Goal: Task Accomplishment & Management: Complete application form

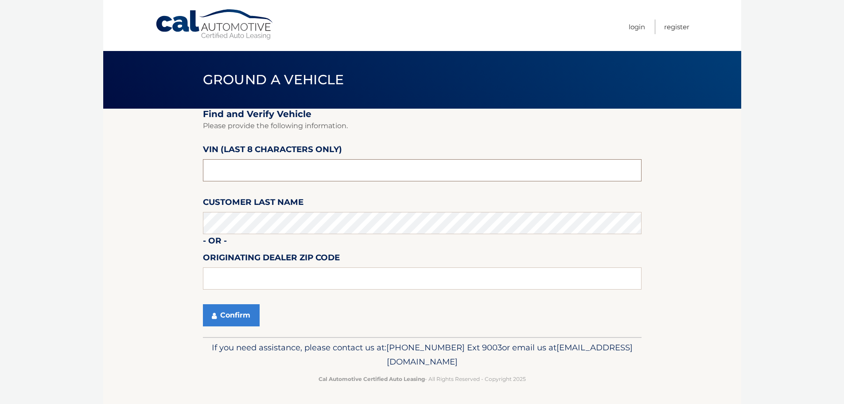
drag, startPoint x: 242, startPoint y: 169, endPoint x: 183, endPoint y: 173, distance: 59.5
click at [183, 173] on section "Find and Verify Vehicle Please provide the following information. VIN (last 8 c…" at bounding box center [422, 223] width 638 height 228
type input "P8804613"
click at [239, 318] on button "Confirm" at bounding box center [231, 315] width 57 height 22
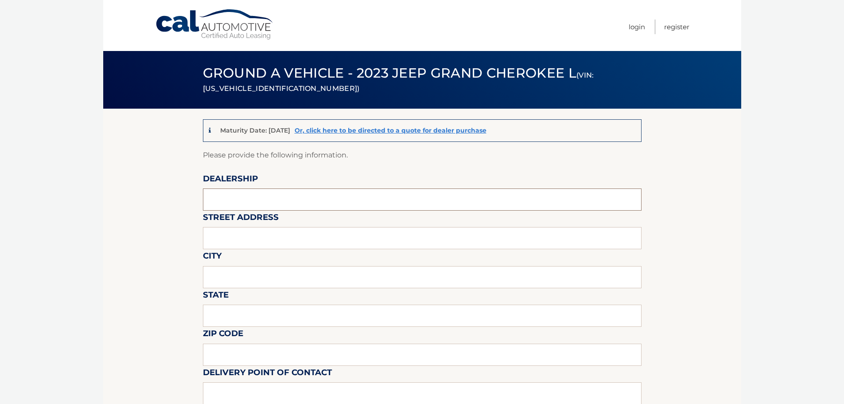
click at [249, 196] on input "text" at bounding box center [422, 199] width 439 height 22
type input "BEDFORD CDJR"
type input "[STREET_ADDRESS]"
type input "[GEOGRAPHIC_DATA]"
type input "NY"
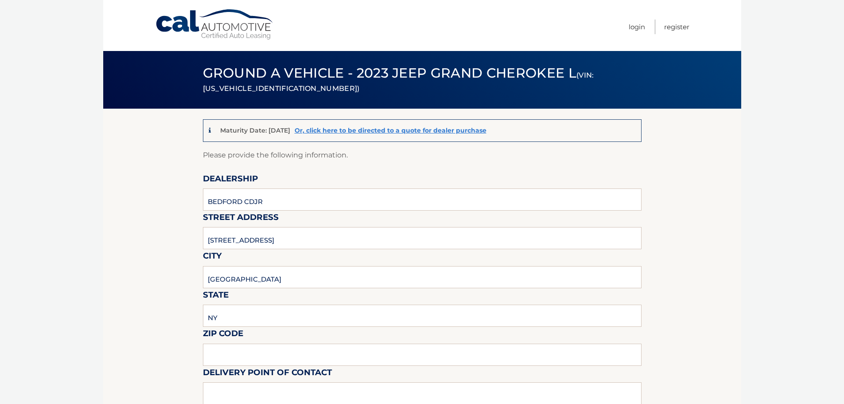
type input "10507"
type input "[PERSON_NAME]"
type input "9142224100"
type input "[PERSON_NAME][EMAIL_ADDRESS][DOMAIN_NAME]"
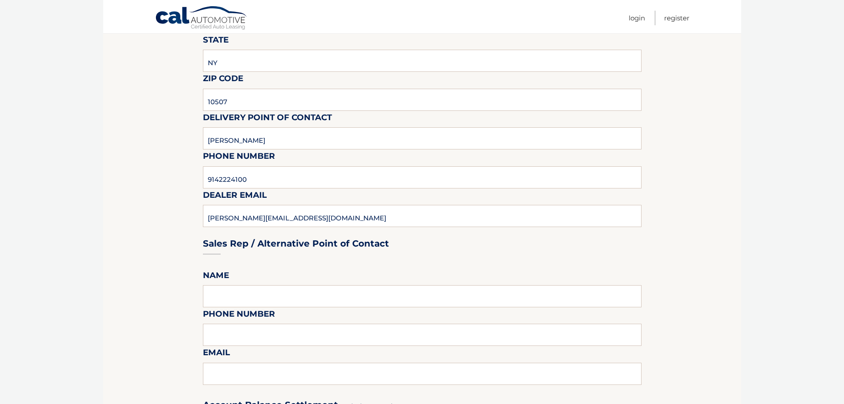
scroll to position [310, 0]
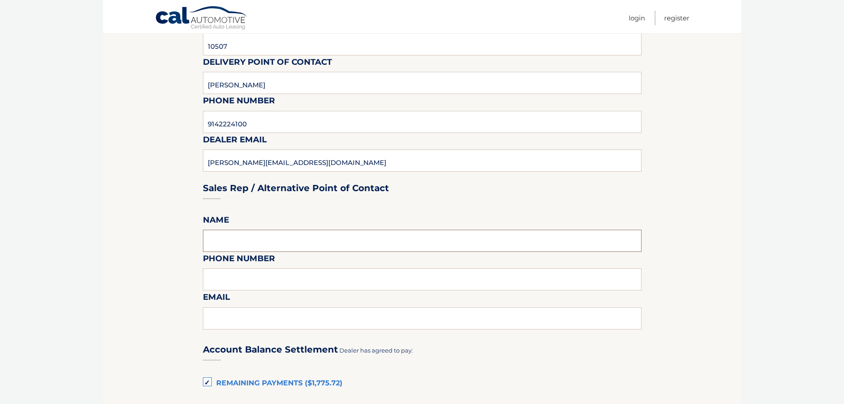
click at [227, 239] on input "text" at bounding box center [422, 240] width 439 height 22
type input "[PERSON_NAME]"
type input "9142224100"
type input "[PERSON_NAME][EMAIL_ADDRESS][DOMAIN_NAME]"
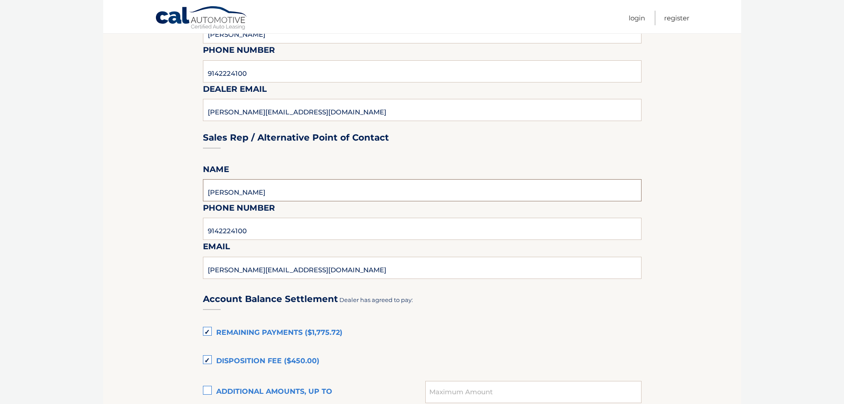
scroll to position [487, 0]
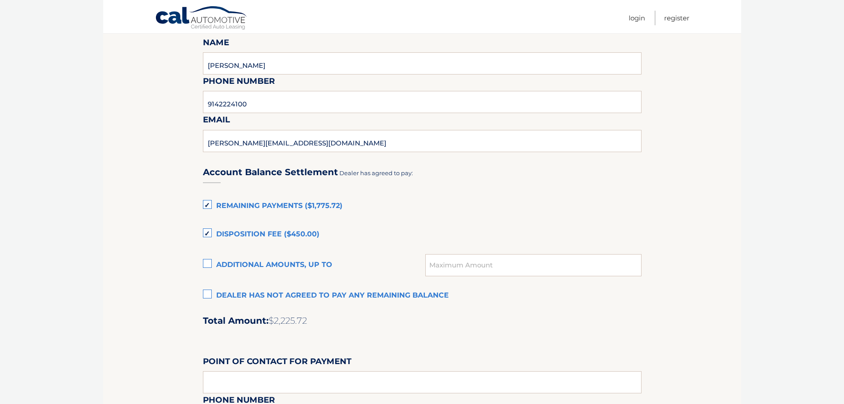
click at [210, 202] on label "Remaining Payments ($1,775.72)" at bounding box center [422, 206] width 439 height 18
click at [0, 0] on input "Remaining Payments ($1,775.72)" at bounding box center [0, 0] width 0 height 0
click at [207, 233] on label "Disposition Fee ($450.00)" at bounding box center [422, 234] width 439 height 18
click at [0, 0] on input "Disposition Fee ($450.00)" at bounding box center [0, 0] width 0 height 0
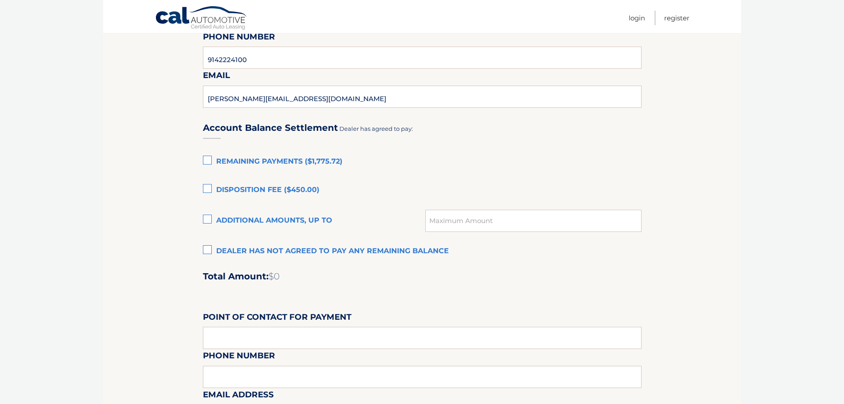
scroll to position [576, 0]
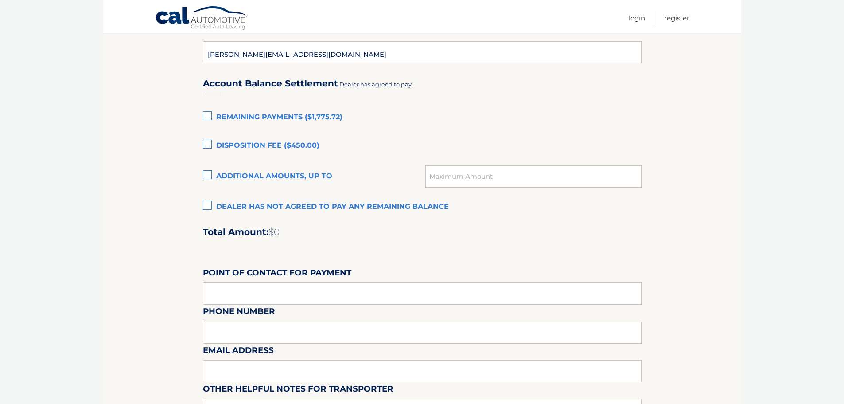
click at [208, 206] on label "Dealer has not agreed to pay any remaining balance" at bounding box center [422, 207] width 439 height 18
click at [0, 0] on input "Dealer has not agreed to pay any remaining balance" at bounding box center [0, 0] width 0 height 0
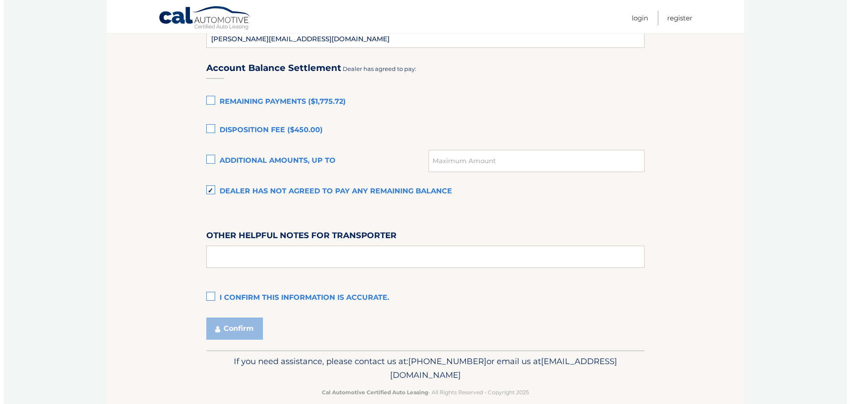
scroll to position [605, 0]
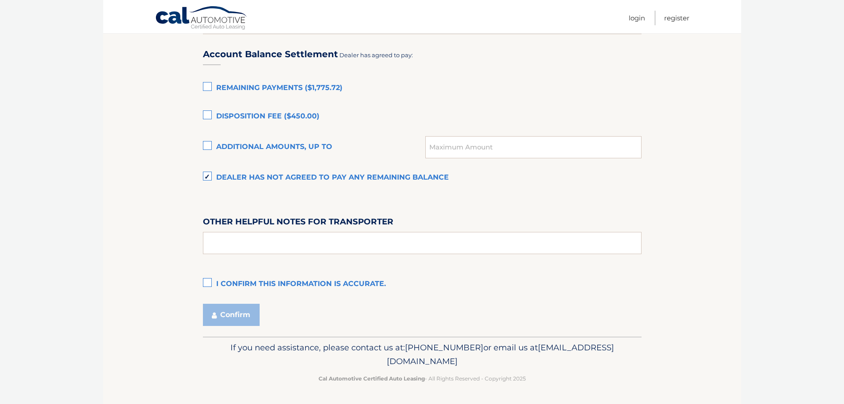
click at [203, 283] on label "I confirm this information is accurate." at bounding box center [422, 284] width 439 height 18
click at [0, 0] on input "I confirm this information is accurate." at bounding box center [0, 0] width 0 height 0
click at [221, 317] on button "Confirm" at bounding box center [231, 314] width 57 height 22
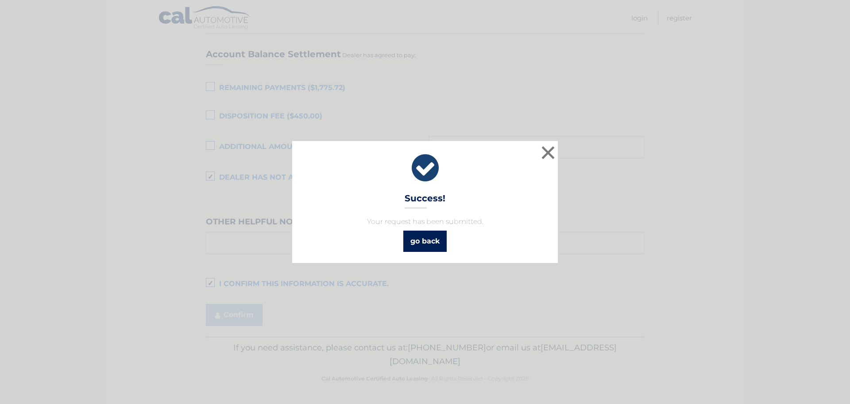
click at [421, 241] on link "go back" at bounding box center [425, 240] width 43 height 21
